Goal: Task Accomplishment & Management: Use online tool/utility

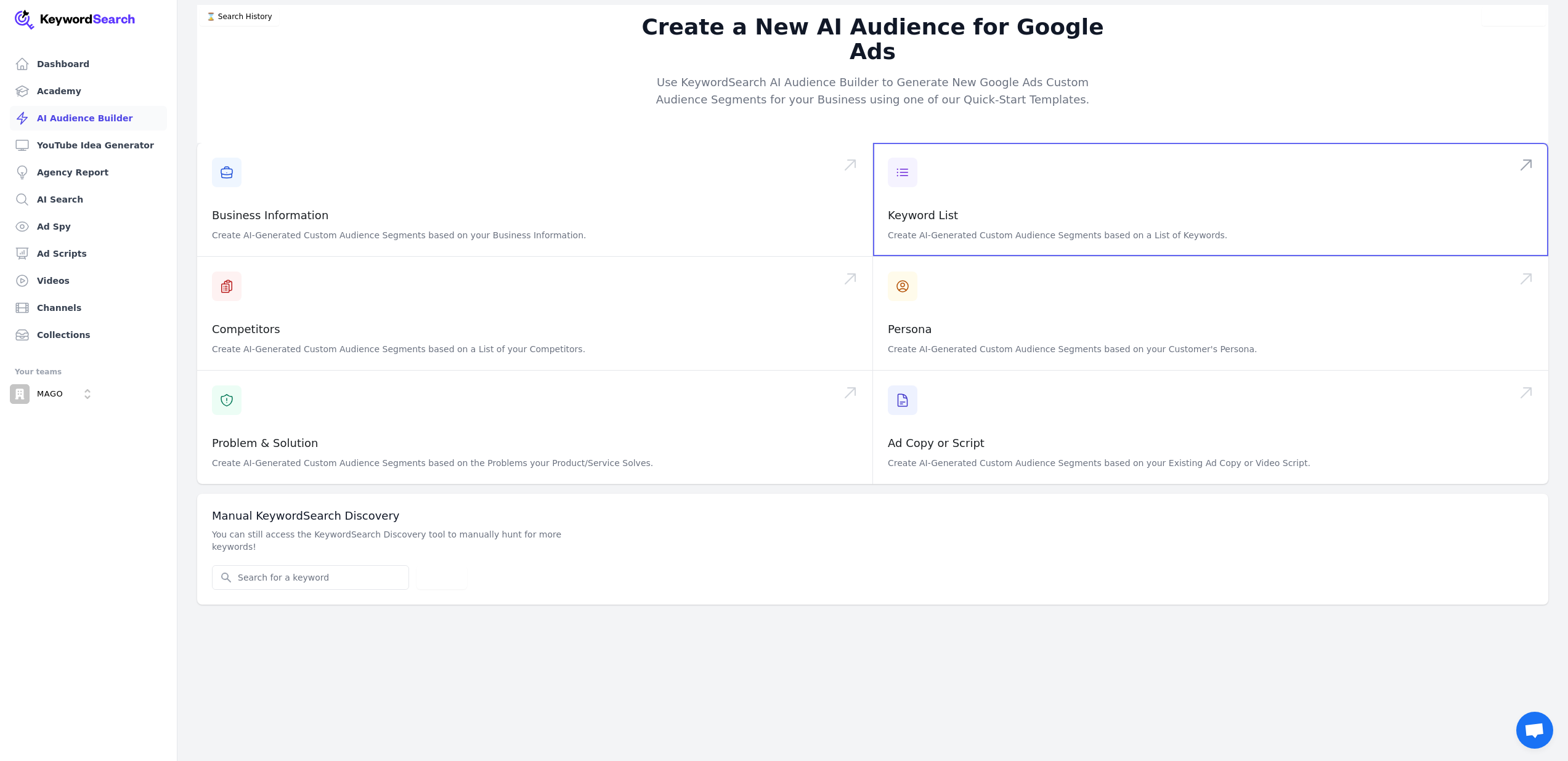
click at [913, 148] on span at bounding box center [1210, 199] width 675 height 113
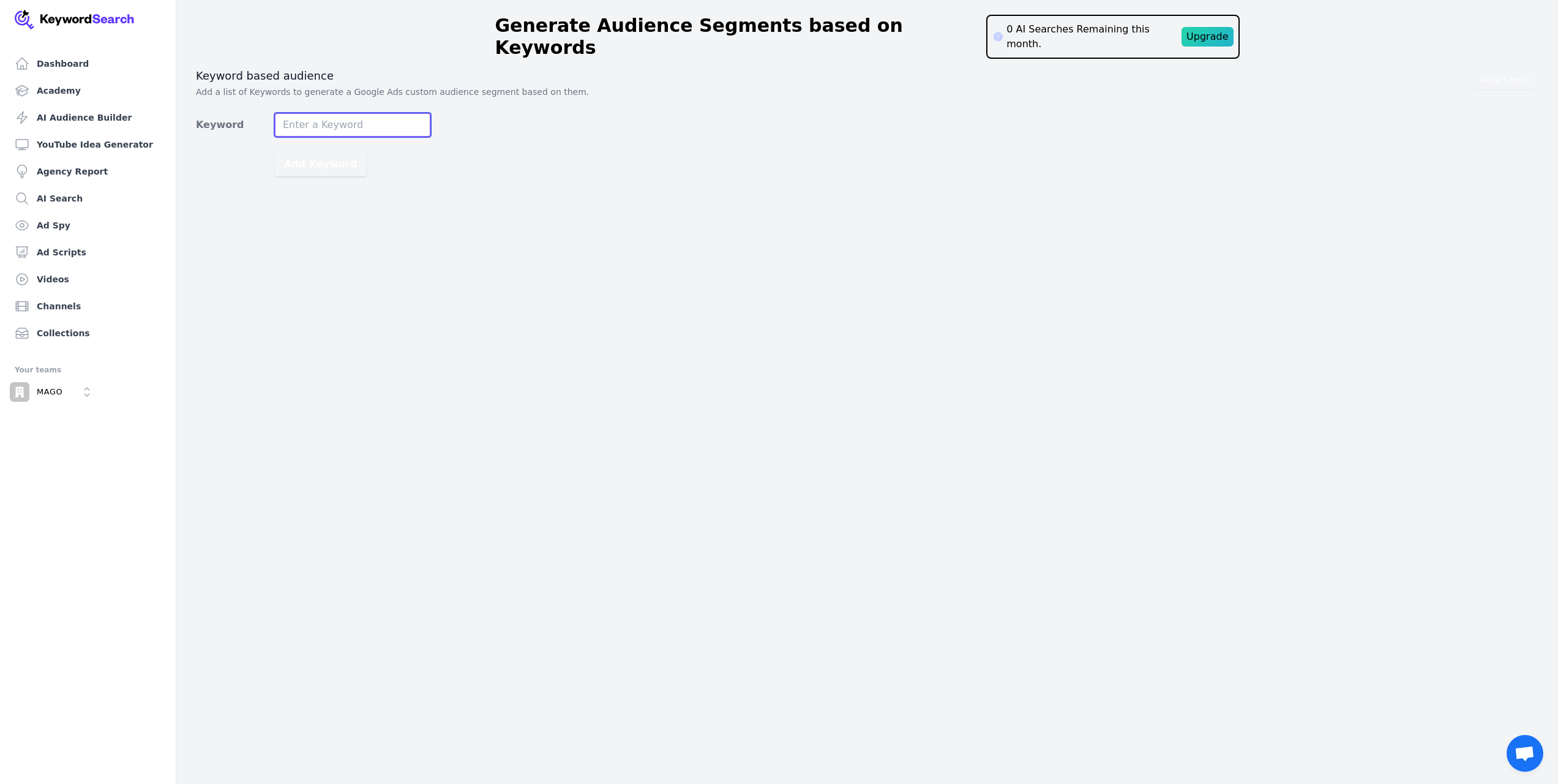
click at [334, 114] on input "Keyword" at bounding box center [352, 124] width 156 height 25
type input "chả đùm"
click at [600, 139] on div "Video Tutorial Keyword based audience Add a list of Keywords to generate a Goog…" at bounding box center [867, 122] width 1343 height 108
click at [401, 112] on input "chả đùm" at bounding box center [352, 124] width 156 height 25
click at [274, 152] on button "Add Keyword" at bounding box center [320, 164] width 92 height 25
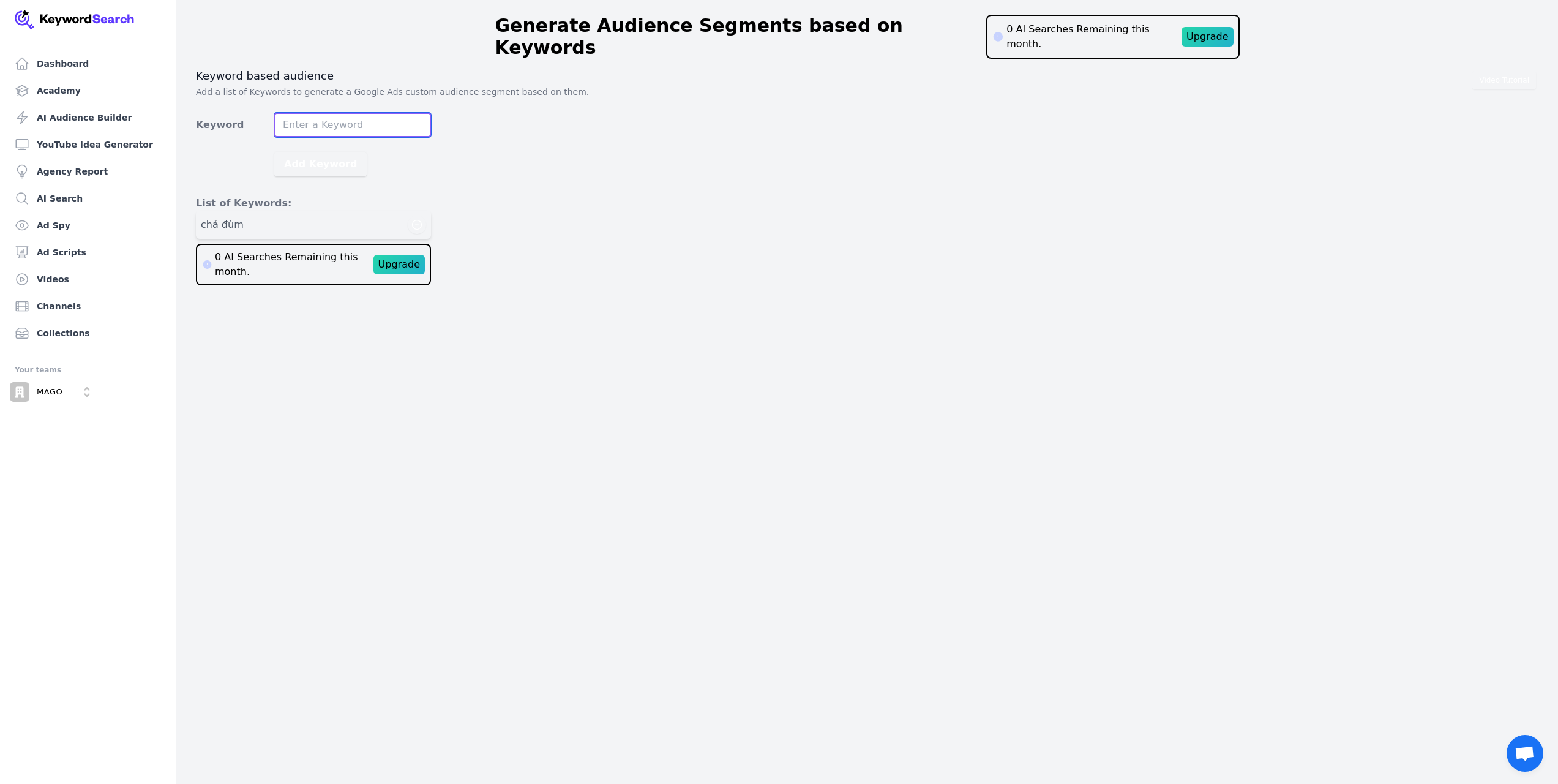
click at [408, 112] on input "Keyword" at bounding box center [352, 124] width 156 height 25
